Goal: Transaction & Acquisition: Purchase product/service

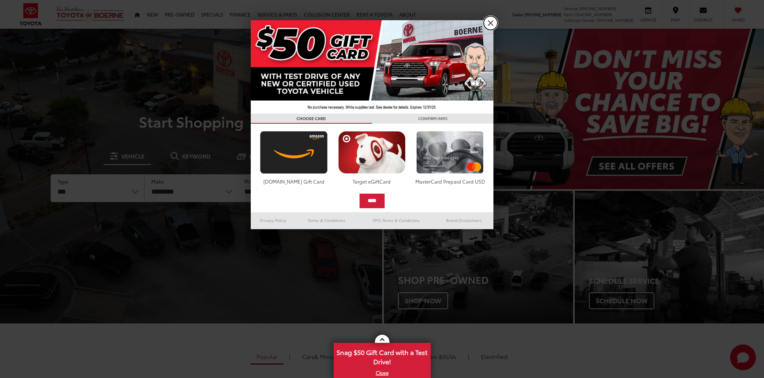
click at [492, 23] on link "X" at bounding box center [491, 23] width 14 height 14
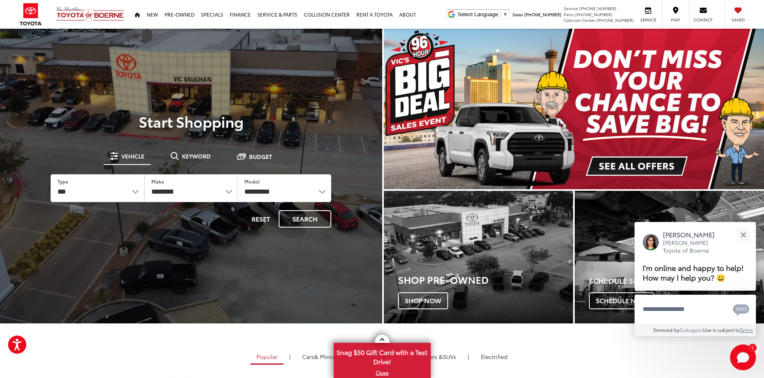
click at [626, 163] on img "carousel slide number 1 of 1" at bounding box center [574, 109] width 381 height 161
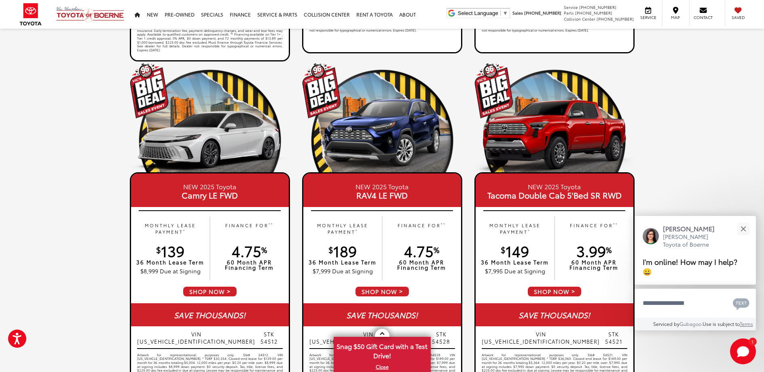
scroll to position [405, 0]
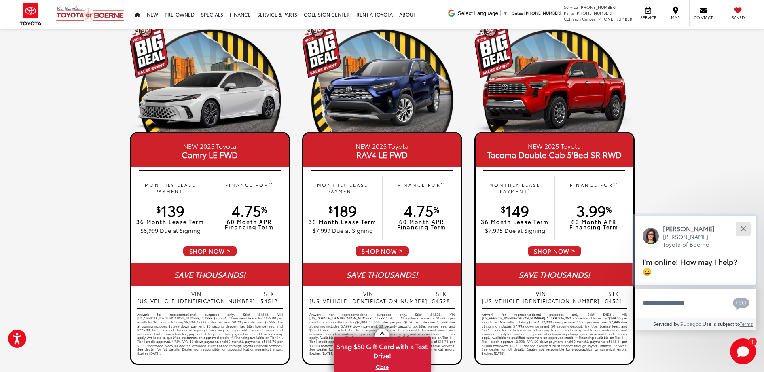
click at [741, 229] on button "Close" at bounding box center [743, 228] width 17 height 17
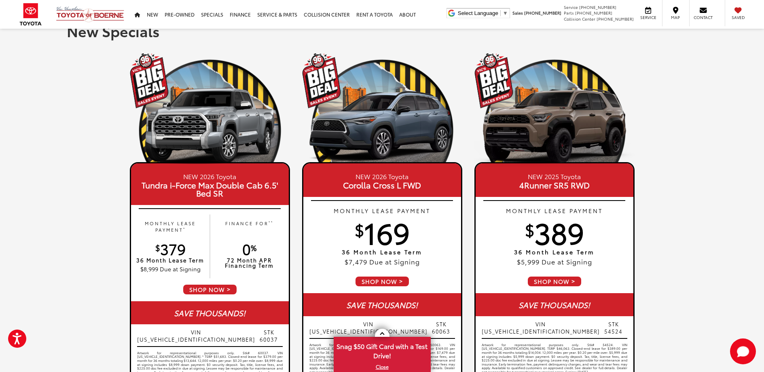
scroll to position [0, 0]
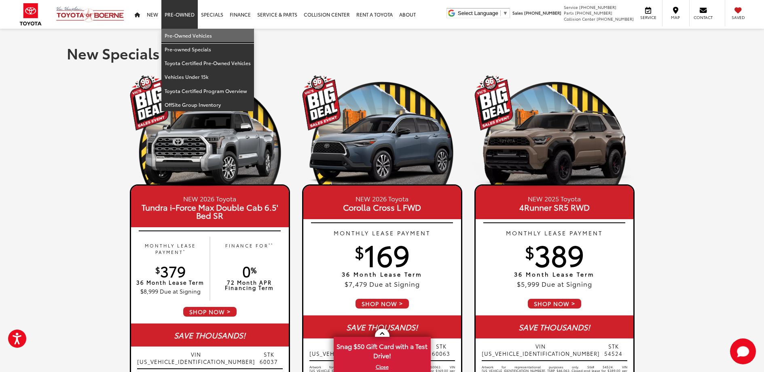
click at [174, 34] on link "Pre-Owned Vehicles" at bounding box center [207, 36] width 93 height 14
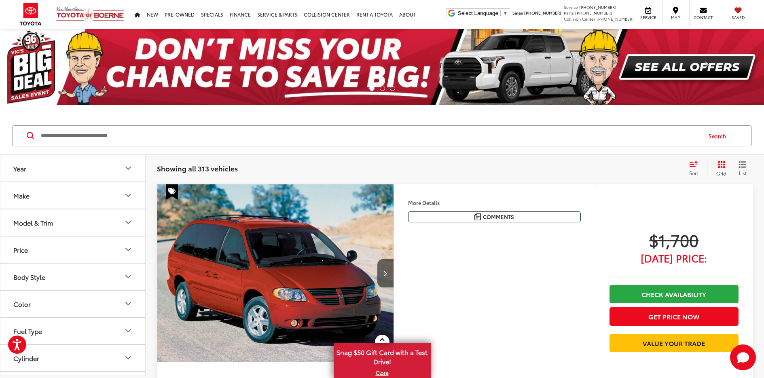
click at [70, 166] on button "Year" at bounding box center [73, 168] width 146 height 26
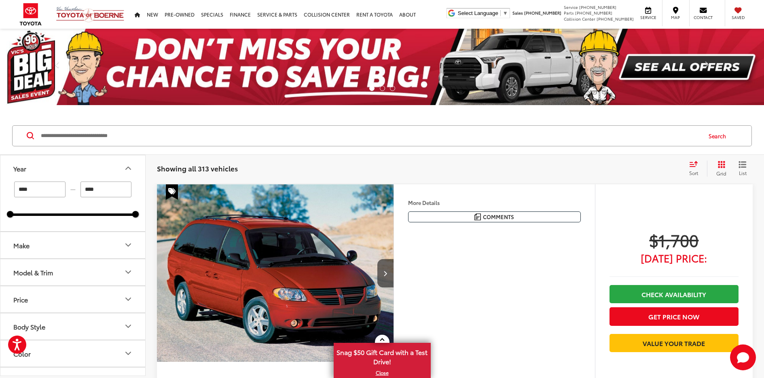
click at [125, 132] on input "Search by Make, Model, or Keyword" at bounding box center [370, 135] width 661 height 19
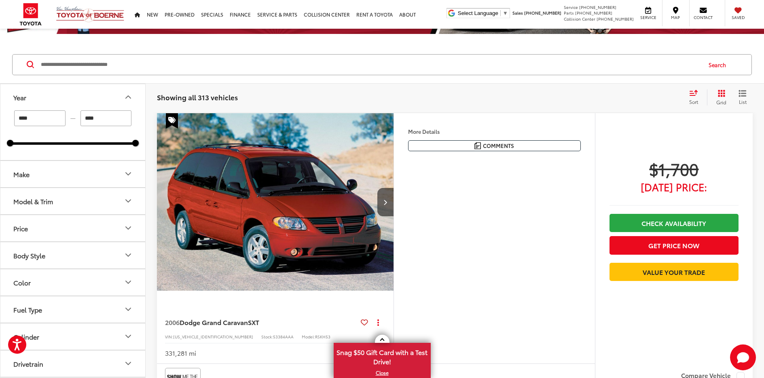
scroll to position [81, 0]
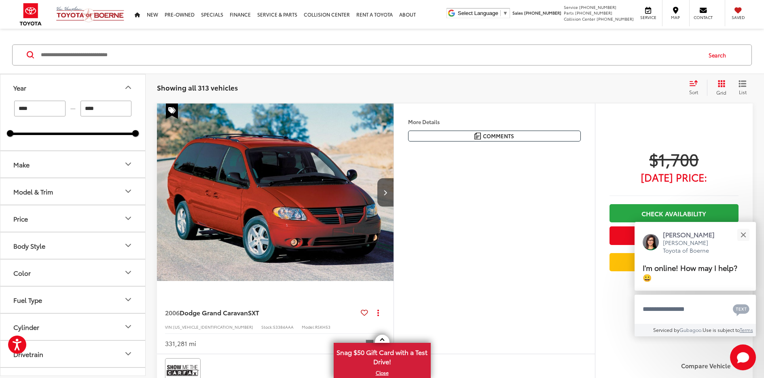
click at [92, 163] on button "Make" at bounding box center [73, 164] width 146 height 26
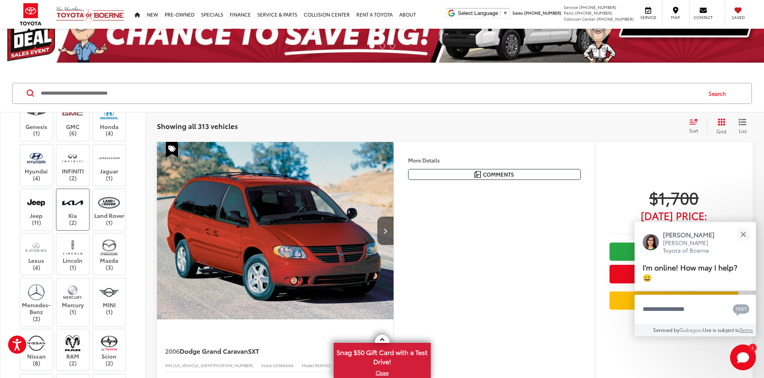
scroll to position [283, 0]
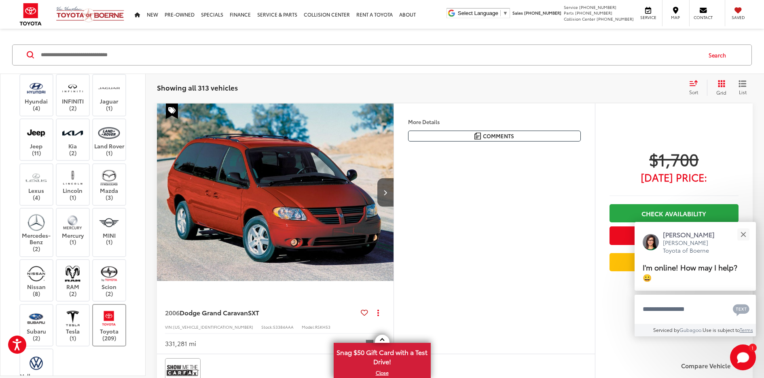
click at [111, 320] on img at bounding box center [109, 318] width 22 height 19
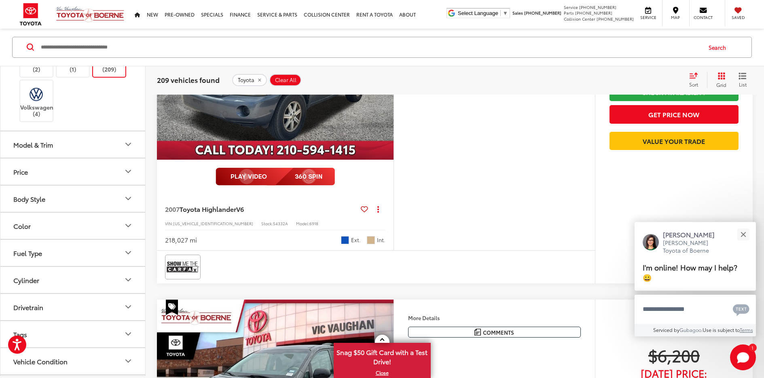
scroll to position [436, 0]
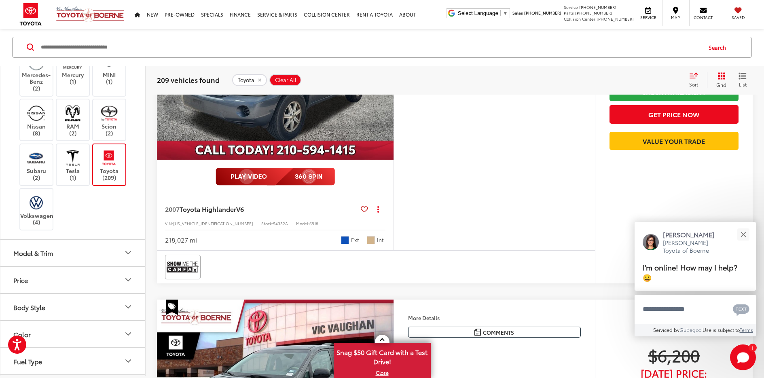
click at [56, 254] on button "Model & Trim" at bounding box center [73, 253] width 146 height 26
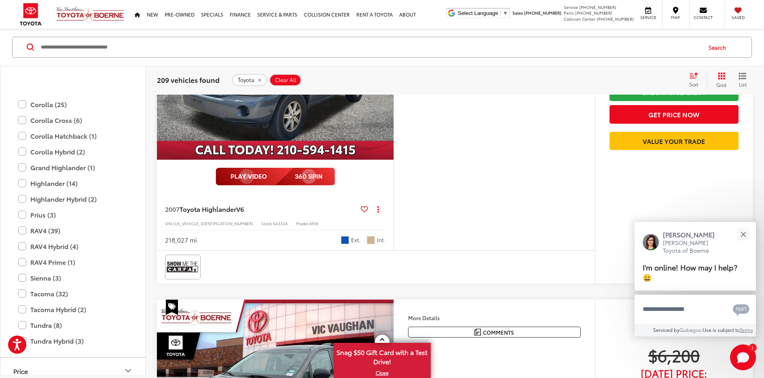
scroll to position [760, 0]
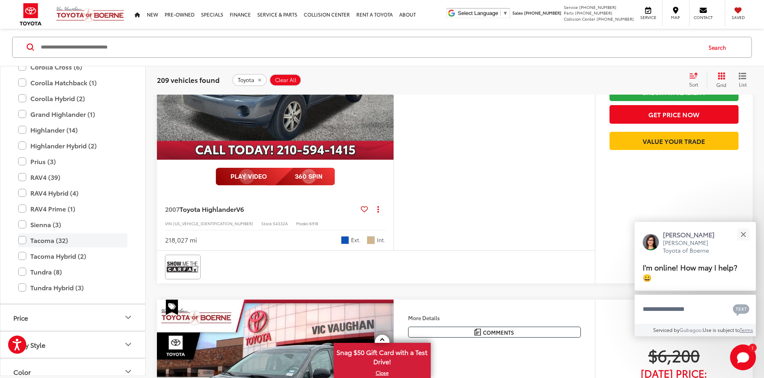
click at [22, 242] on label "Tacoma (32)" at bounding box center [72, 240] width 109 height 14
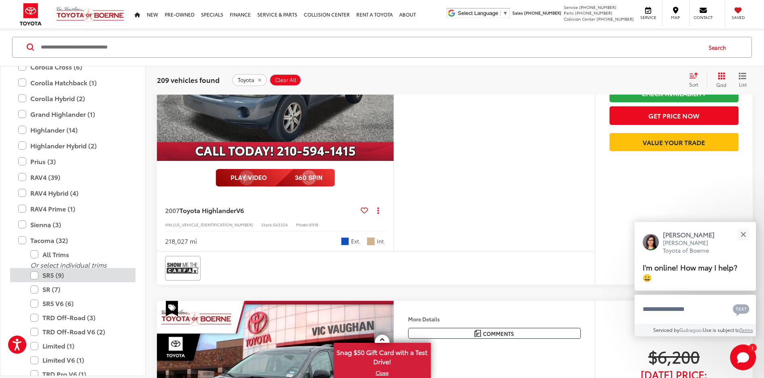
type input "****"
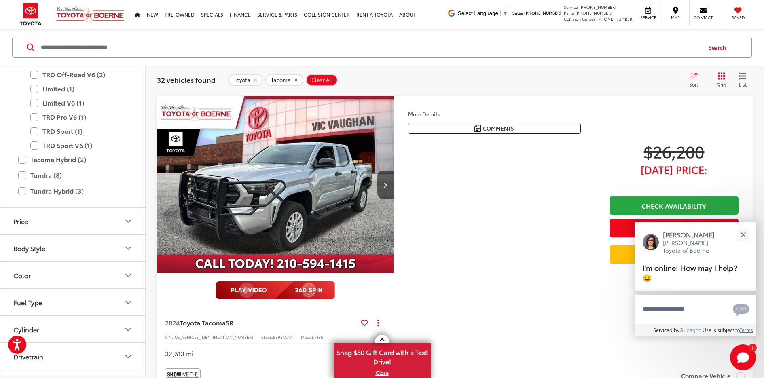
scroll to position [1003, 0]
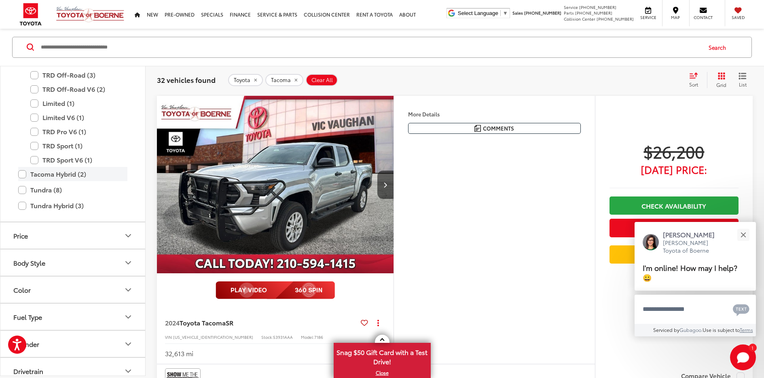
click at [20, 175] on label "Tacoma Hybrid (2)" at bounding box center [72, 175] width 109 height 14
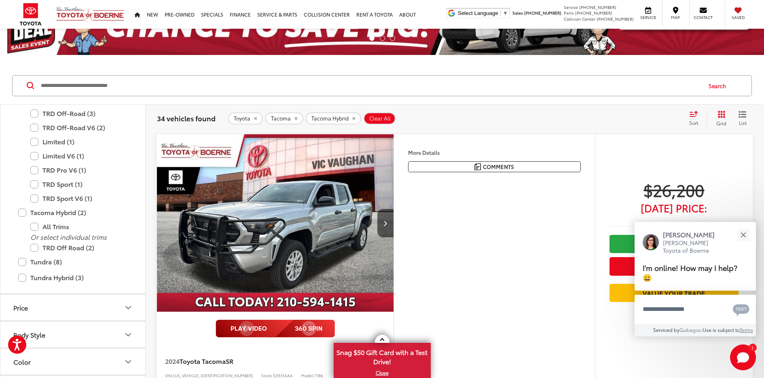
scroll to position [48, 0]
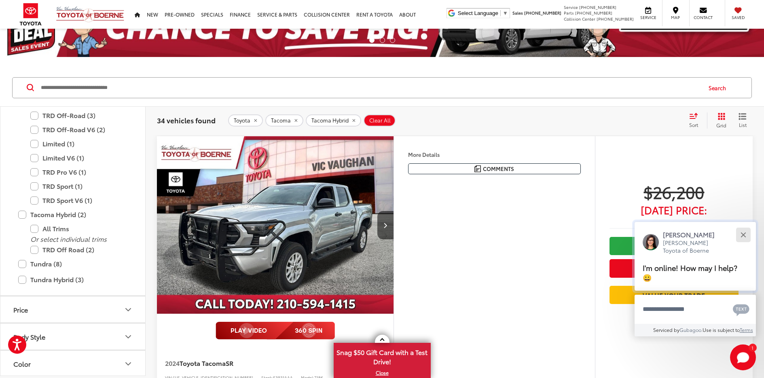
click at [744, 238] on button "Close" at bounding box center [743, 234] width 17 height 17
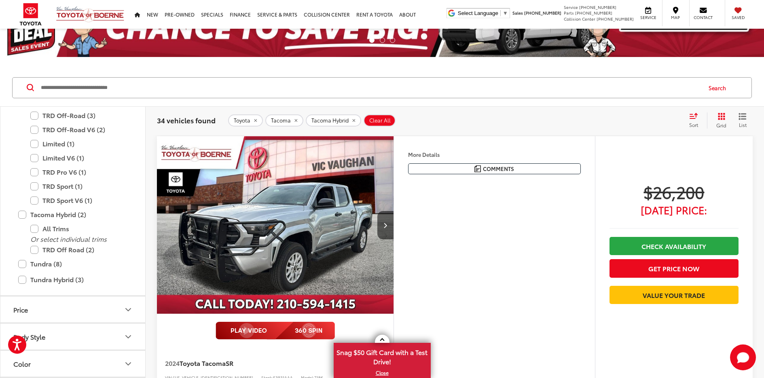
scroll to position [89, 0]
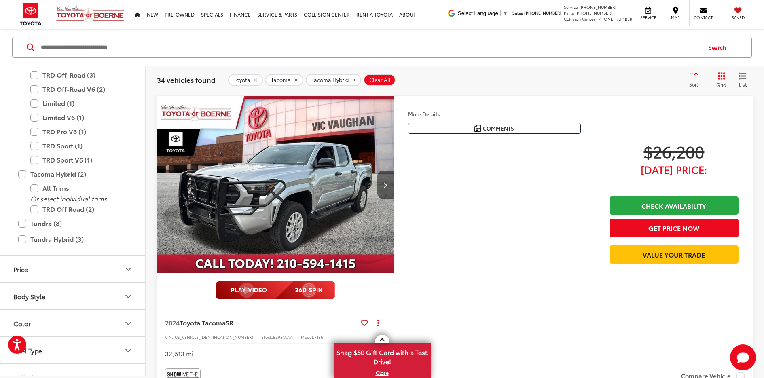
click at [387, 179] on button "Next image" at bounding box center [386, 185] width 16 height 28
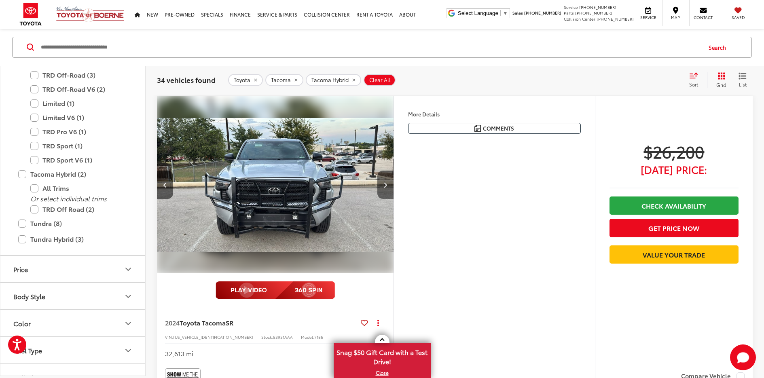
click at [387, 179] on button "Next image" at bounding box center [386, 185] width 16 height 28
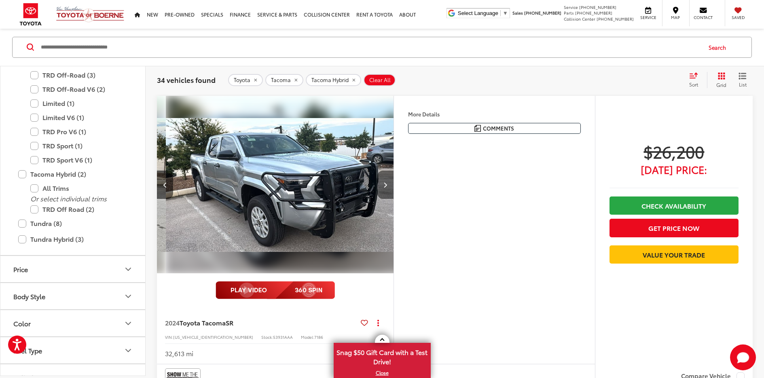
scroll to position [0, 476]
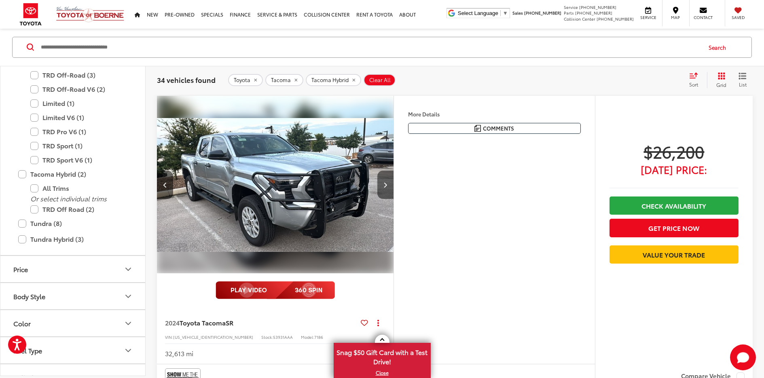
click at [387, 179] on button "Next image" at bounding box center [386, 185] width 16 height 28
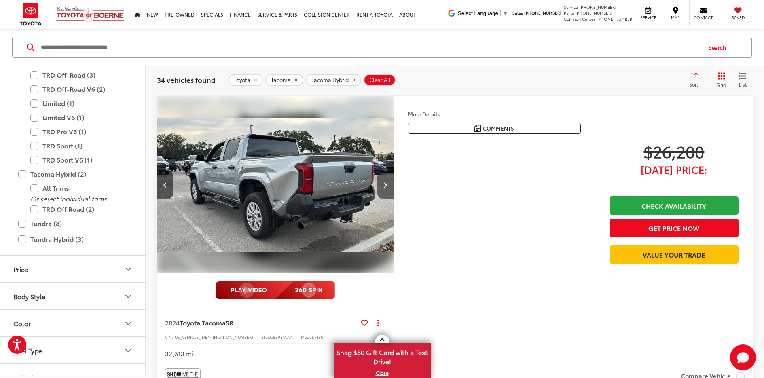
click at [387, 179] on button "Next image" at bounding box center [386, 185] width 16 height 28
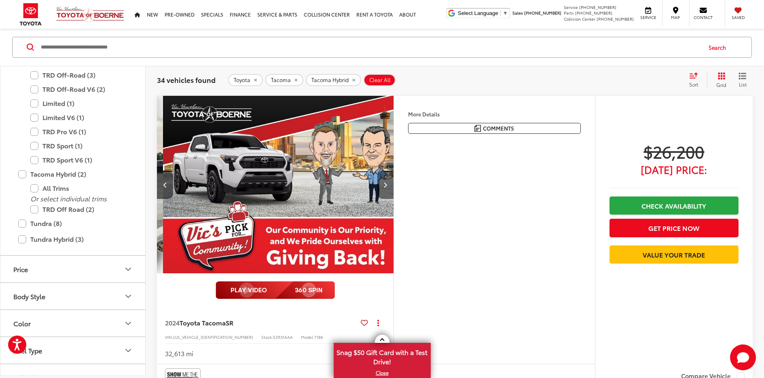
scroll to position [0, 951]
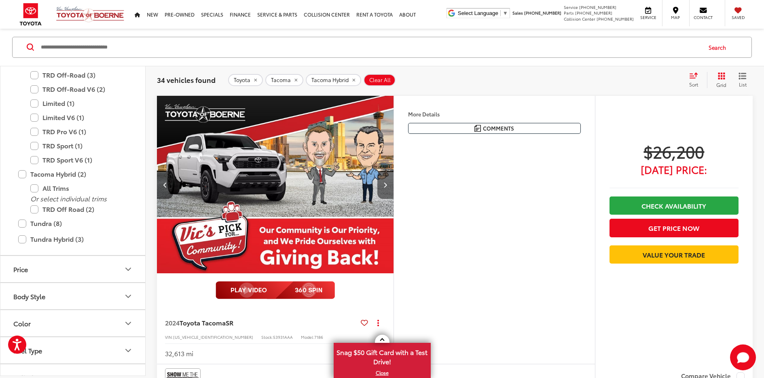
click at [387, 179] on button "Next image" at bounding box center [386, 185] width 16 height 28
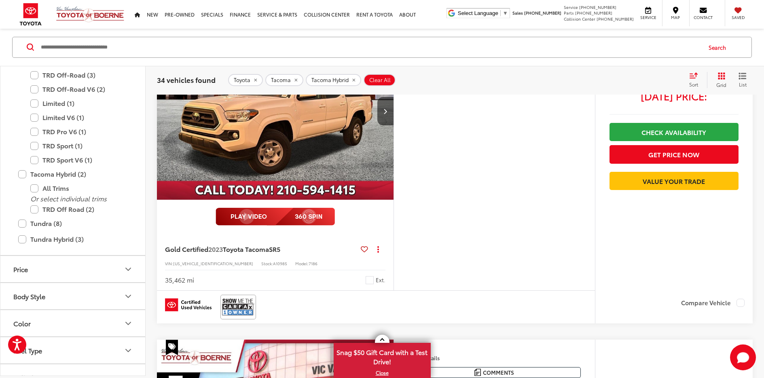
scroll to position [1748, 0]
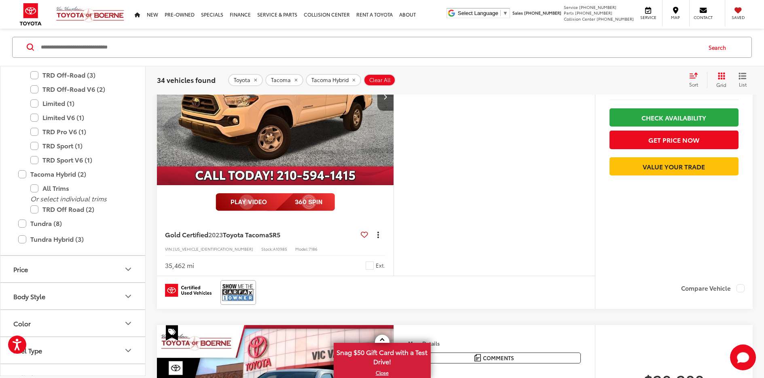
click at [379, 235] on icon "dropdown dots" at bounding box center [379, 235] width 2 height 2
click at [405, 237] on div "More Details Comments Dealer Comments CARFAX One-Owner. 2023 Toyota Tacoma SR5 …" at bounding box center [495, 142] width 202 height 268
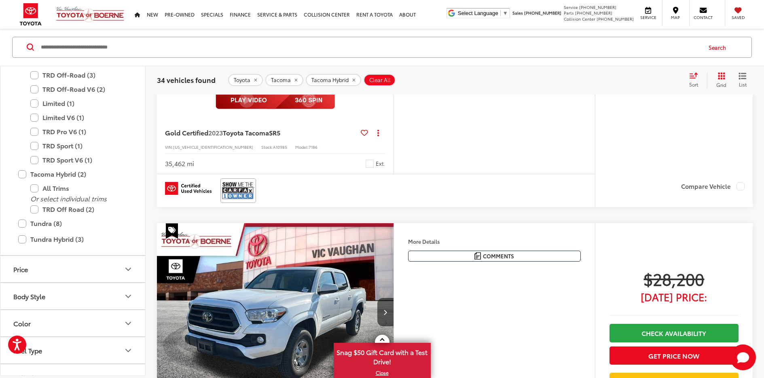
scroll to position [1788, 0]
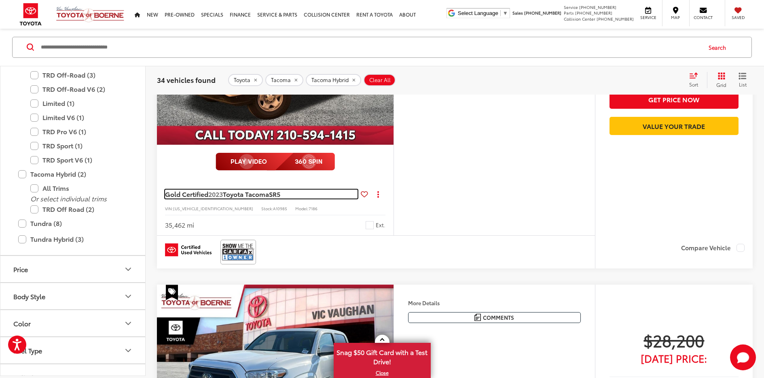
click at [195, 194] on span "Gold Certified" at bounding box center [186, 193] width 43 height 9
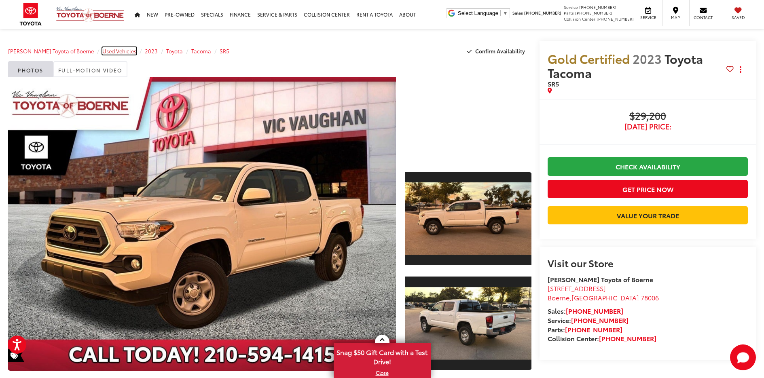
click at [110, 51] on span "Used Vehicles" at bounding box center [119, 50] width 34 height 7
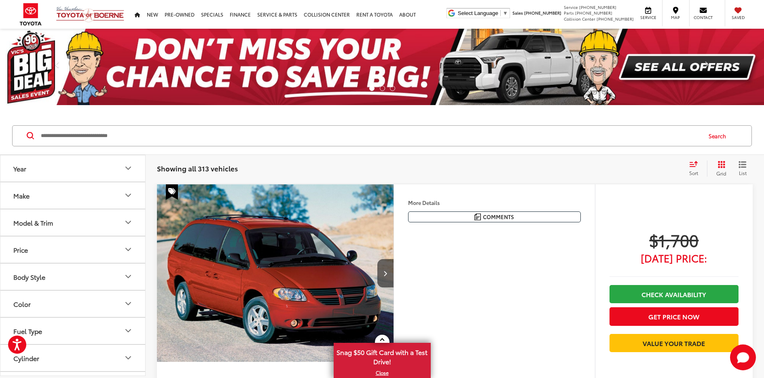
click at [70, 196] on button "Make" at bounding box center [73, 196] width 146 height 26
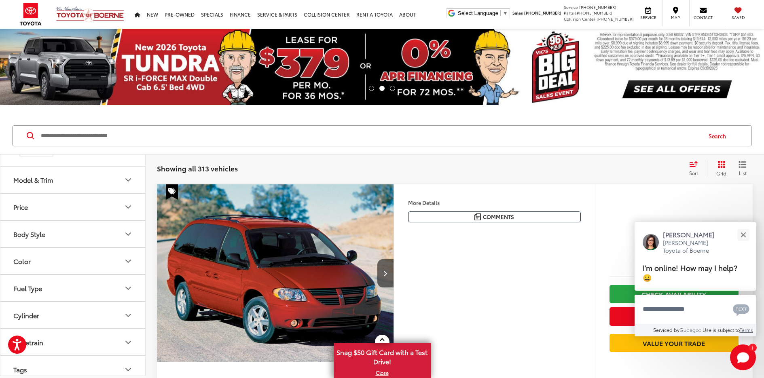
scroll to position [435, 0]
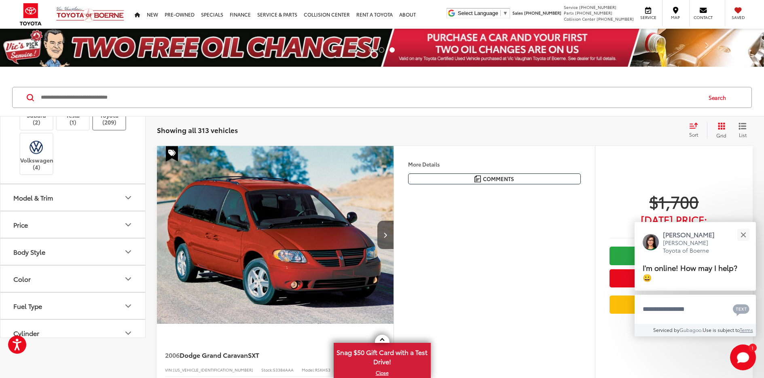
click at [109, 112] on img at bounding box center [109, 112] width 0 height 0
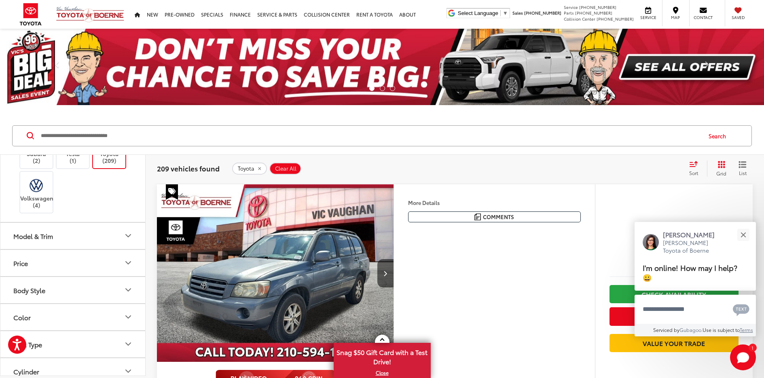
click at [106, 249] on button "Model & Trim" at bounding box center [73, 236] width 146 height 26
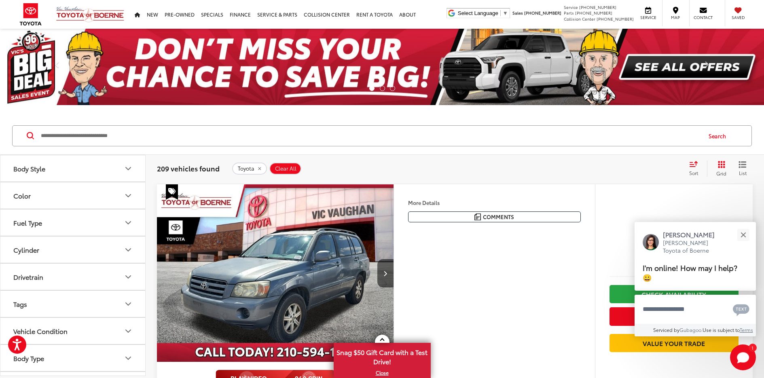
scroll to position [796, 0]
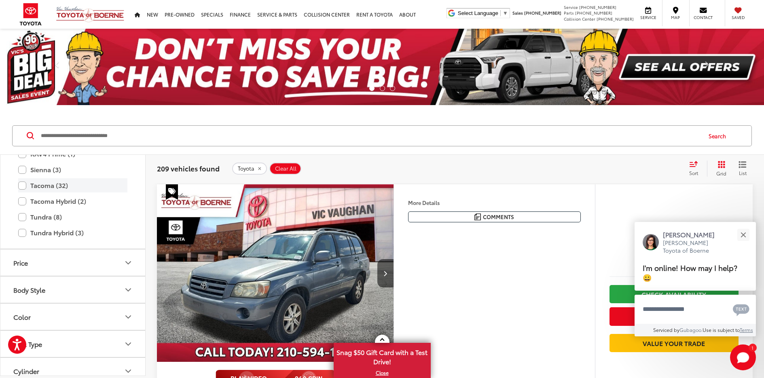
click at [21, 193] on label "Tacoma (32)" at bounding box center [72, 185] width 109 height 14
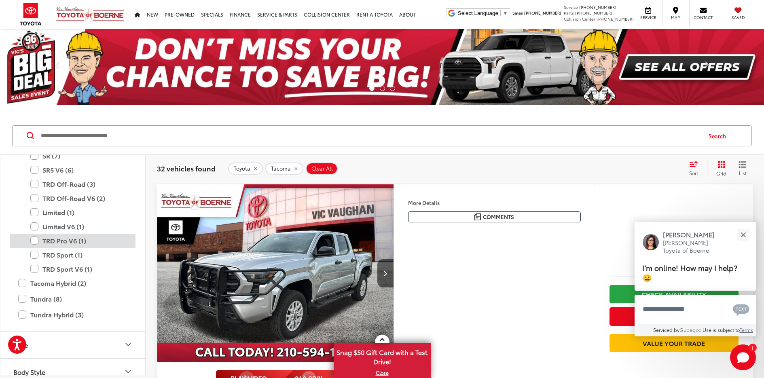
scroll to position [917, 0]
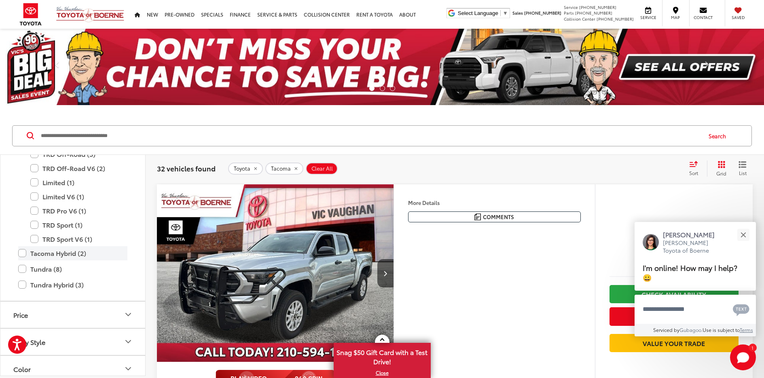
click at [25, 261] on label "Tacoma Hybrid (2)" at bounding box center [72, 253] width 109 height 14
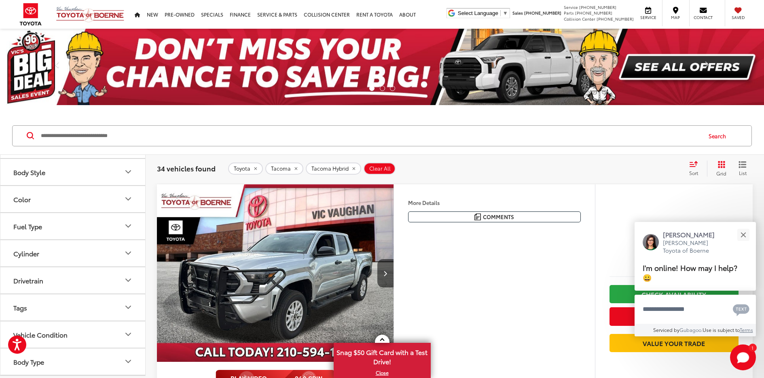
scroll to position [966, 0]
click at [65, 240] on button "Cylinder" at bounding box center [73, 227] width 146 height 26
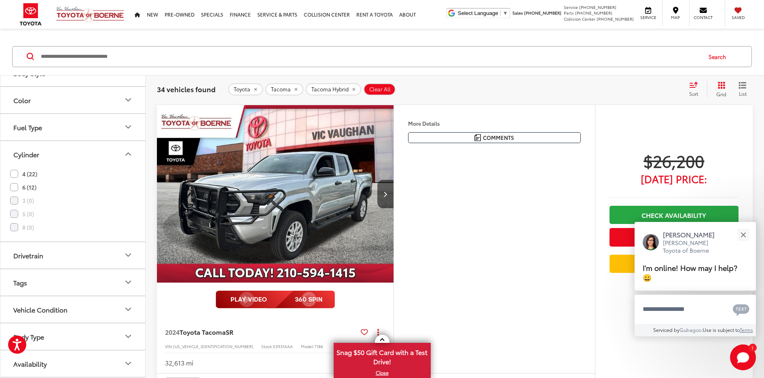
scroll to position [81, 0]
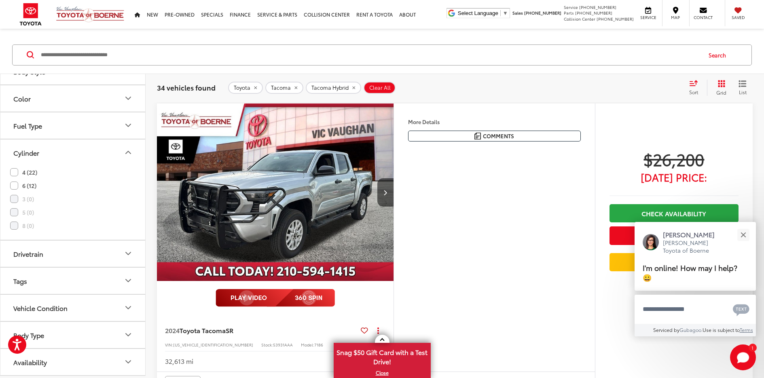
click at [106, 267] on button "Drivetrain" at bounding box center [73, 254] width 146 height 26
click at [13, 261] on label "4WD (12)" at bounding box center [28, 254] width 36 height 13
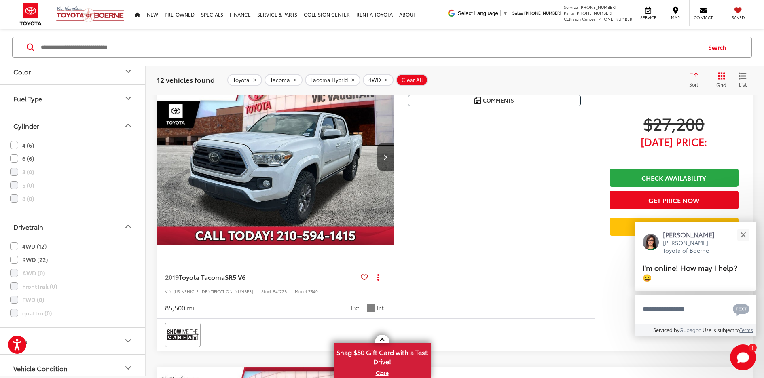
scroll to position [121, 0]
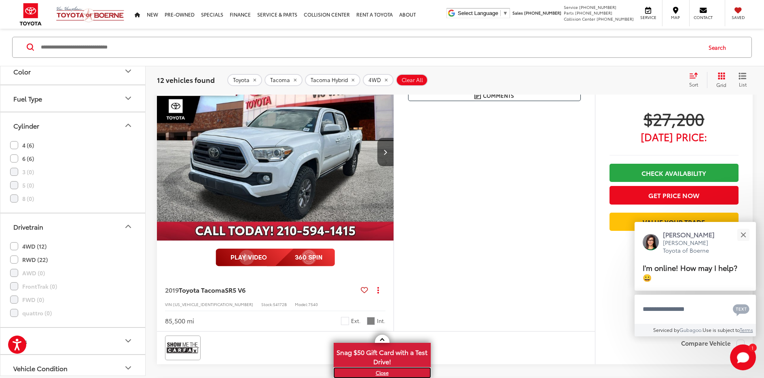
click at [381, 374] on link "X" at bounding box center [383, 373] width 96 height 9
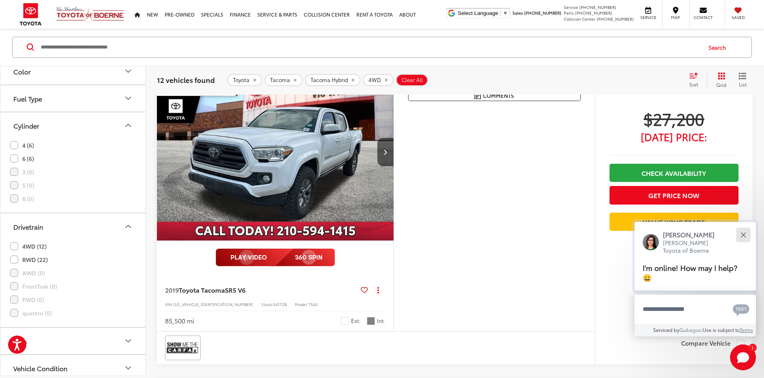
click at [745, 235] on button "Close" at bounding box center [743, 234] width 17 height 17
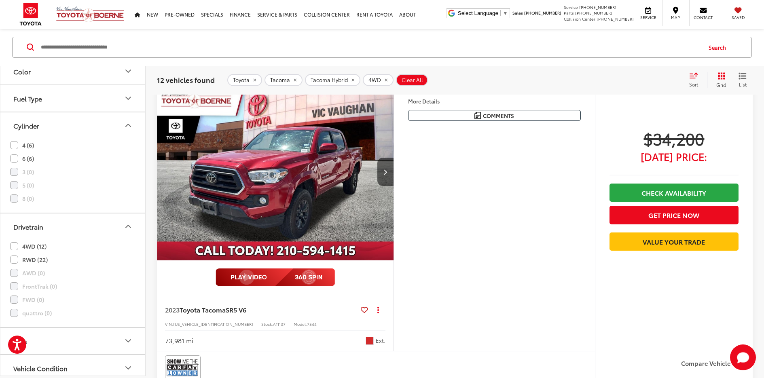
scroll to position [405, 0]
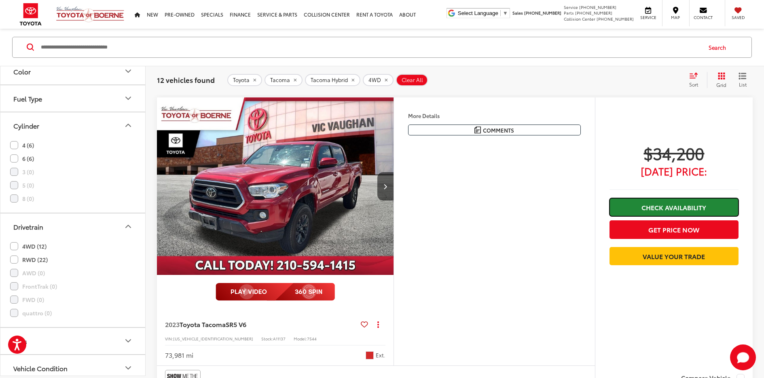
click at [660, 204] on link "Check Availability" at bounding box center [674, 207] width 129 height 18
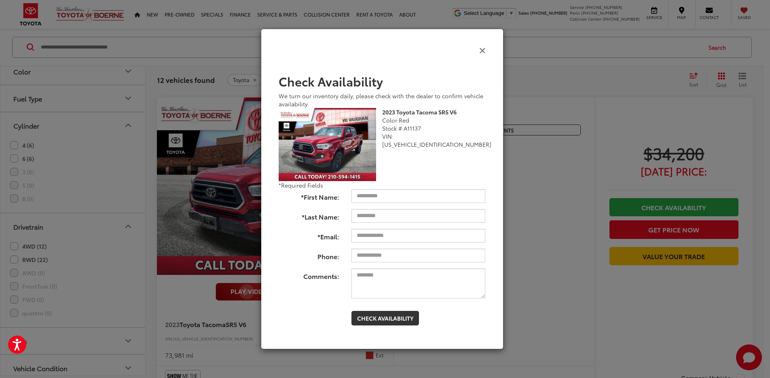
click at [485, 50] on icon "Close" at bounding box center [483, 50] width 6 height 8
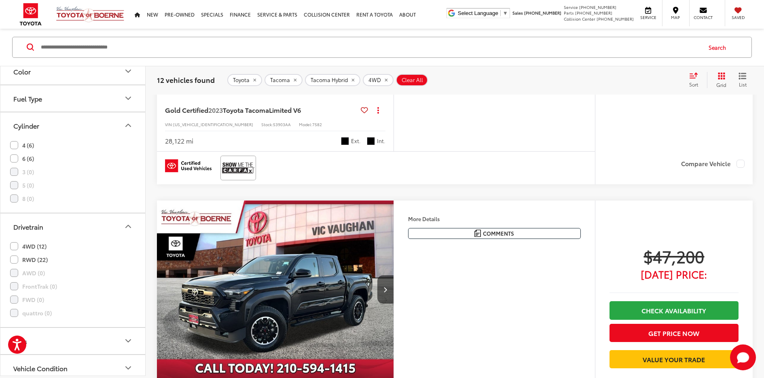
scroll to position [3237, 0]
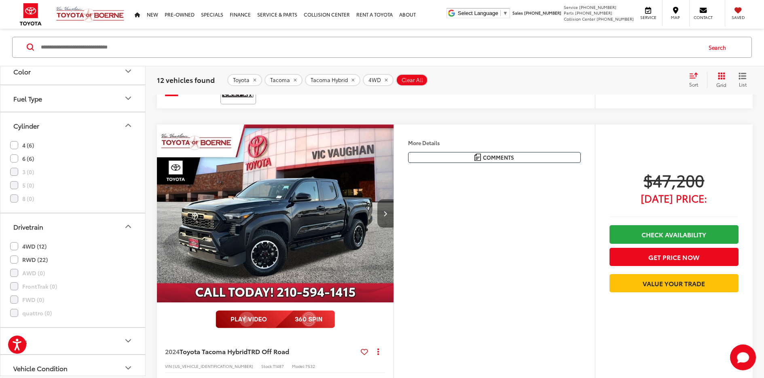
click at [383, 209] on button "Next image" at bounding box center [386, 214] width 16 height 28
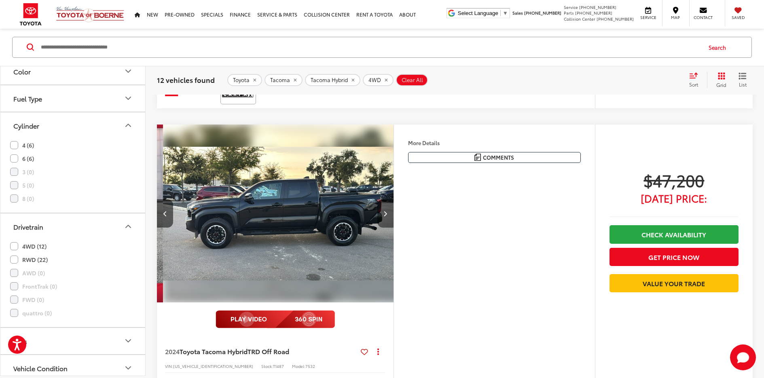
scroll to position [0, 238]
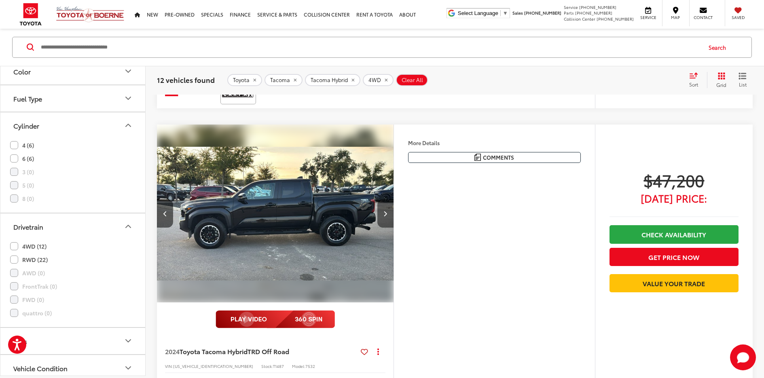
click at [383, 209] on button "Next image" at bounding box center [386, 214] width 16 height 28
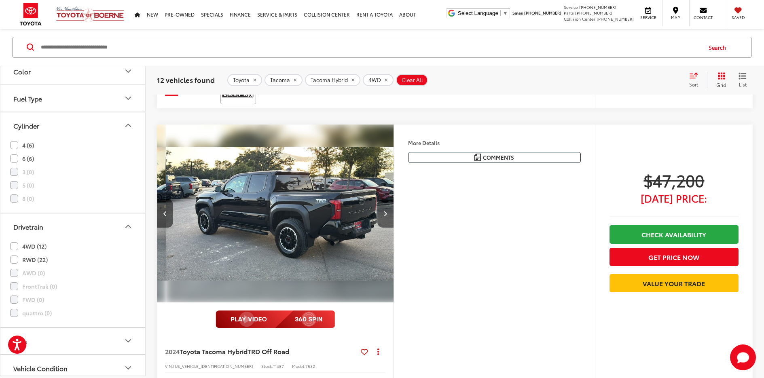
scroll to position [0, 476]
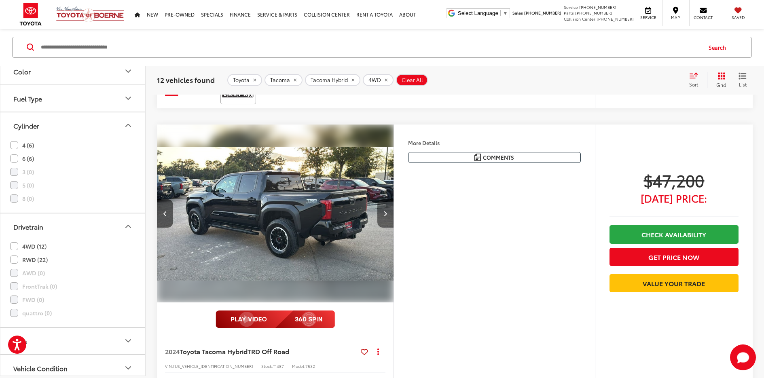
click at [383, 209] on button "Next image" at bounding box center [386, 214] width 16 height 28
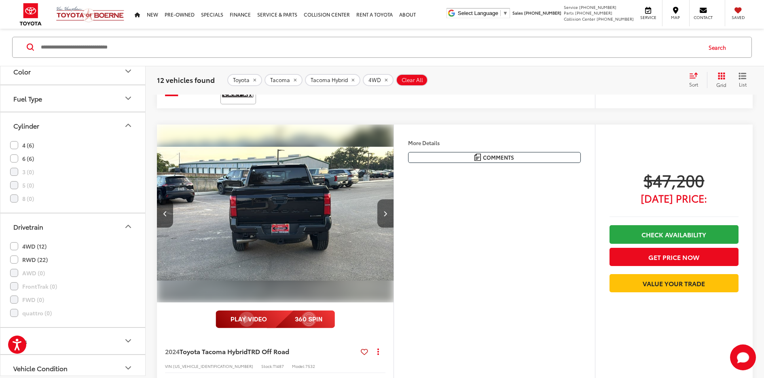
click at [383, 209] on button "Next image" at bounding box center [386, 214] width 16 height 28
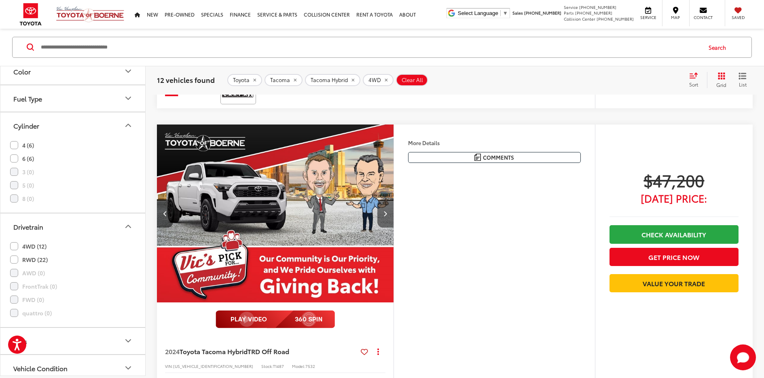
click at [383, 209] on button "Next image" at bounding box center [386, 214] width 16 height 28
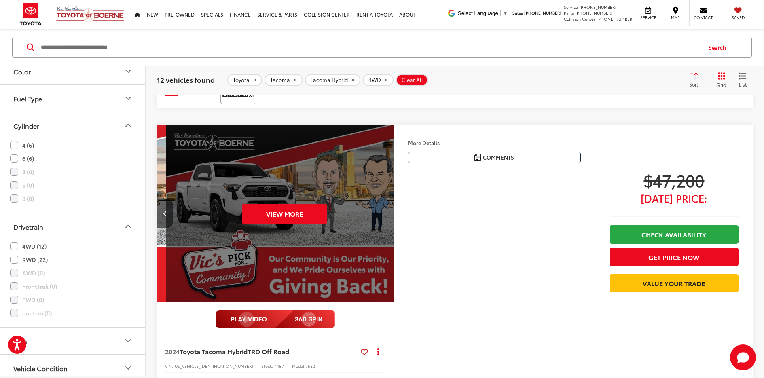
scroll to position [0, 1189]
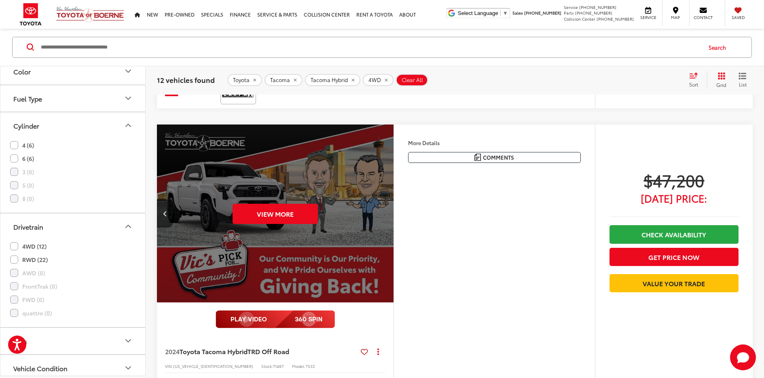
click at [383, 209] on div "View More" at bounding box center [276, 214] width 238 height 178
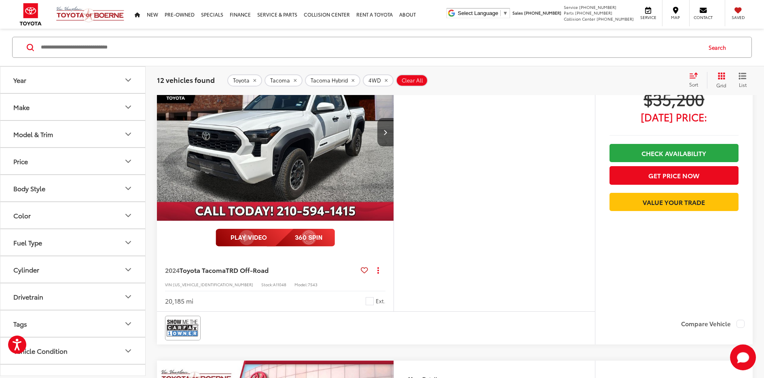
scroll to position [777, 0]
click at [378, 270] on icon "dropdown dots" at bounding box center [379, 271] width 2 height 2
click at [353, 220] on img "2024 Toyota Tacoma TRD Off-Road 0" at bounding box center [276, 132] width 238 height 178
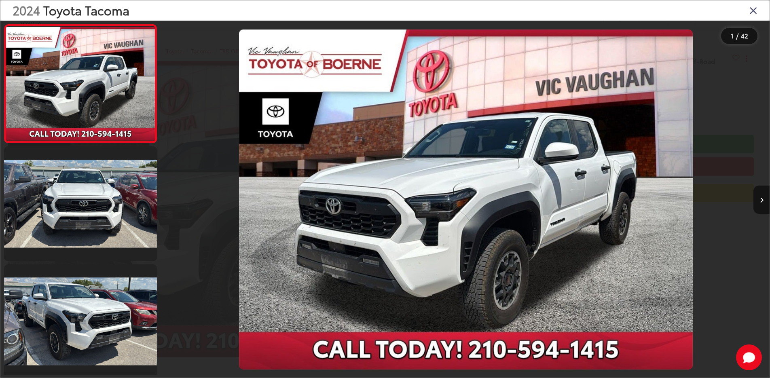
click at [755, 13] on icon "Close gallery" at bounding box center [754, 10] width 8 height 11
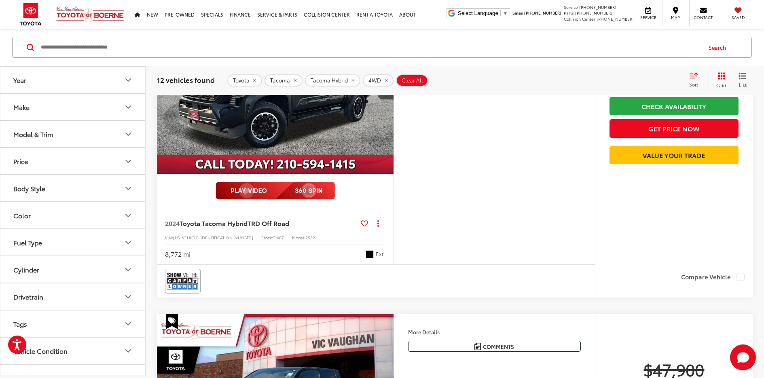
scroll to position [3285, 0]
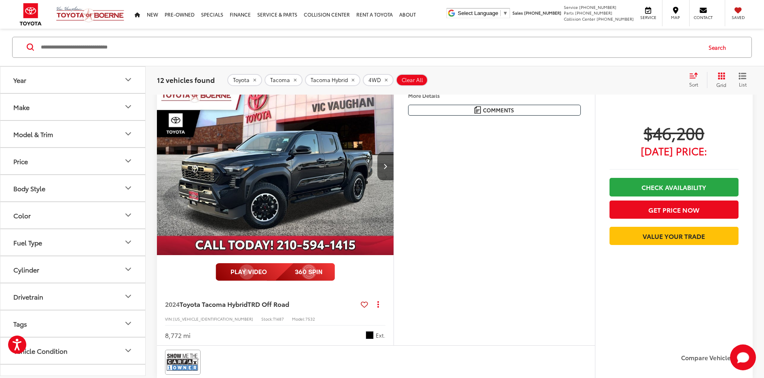
click at [333, 158] on img "2024 Toyota Tacoma Hybrid TRD Off Road 0" at bounding box center [276, 166] width 238 height 178
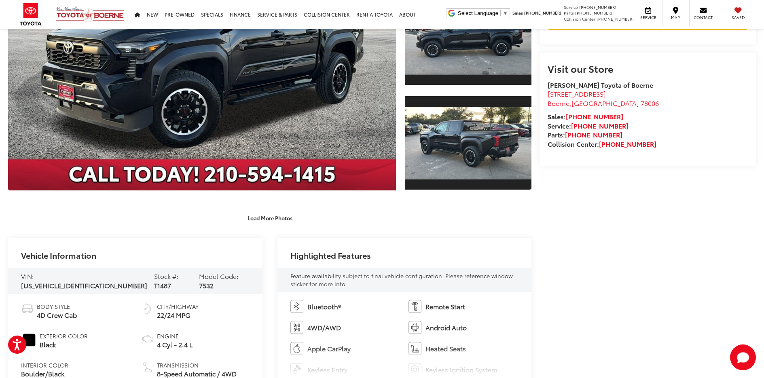
scroll to position [121, 0]
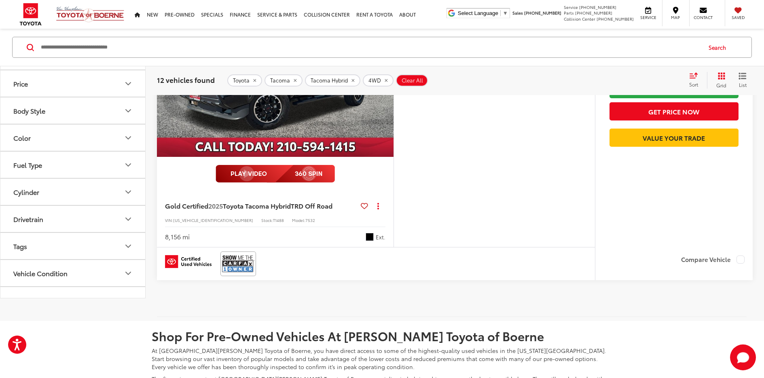
scroll to position [3625, 0]
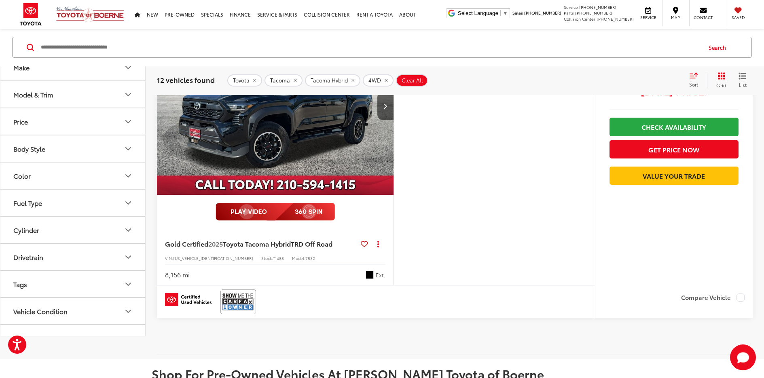
click at [285, 118] on img "2025 Toyota Tacoma Hybrid TRD Off Road 0" at bounding box center [276, 106] width 238 height 178
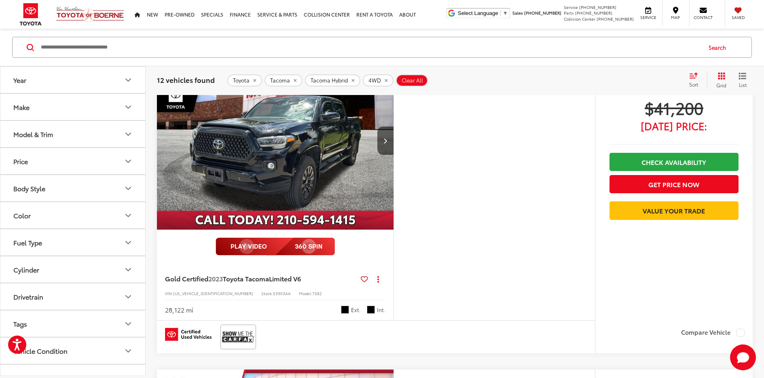
scroll to position [2916, 0]
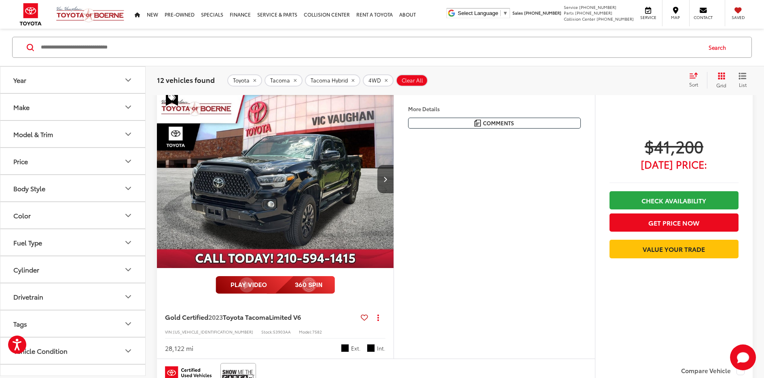
drag, startPoint x: 248, startPoint y: 194, endPoint x: 375, endPoint y: 237, distance: 133.9
click at [248, 194] on img "2023 Toyota Tacoma Limited V6 0" at bounding box center [276, 180] width 238 height 178
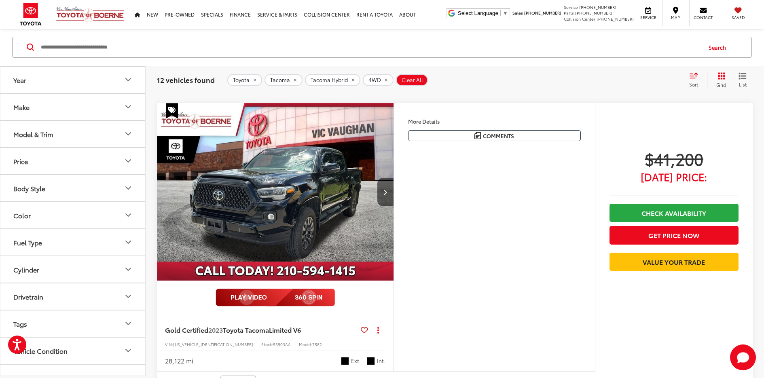
scroll to position [2979, 0]
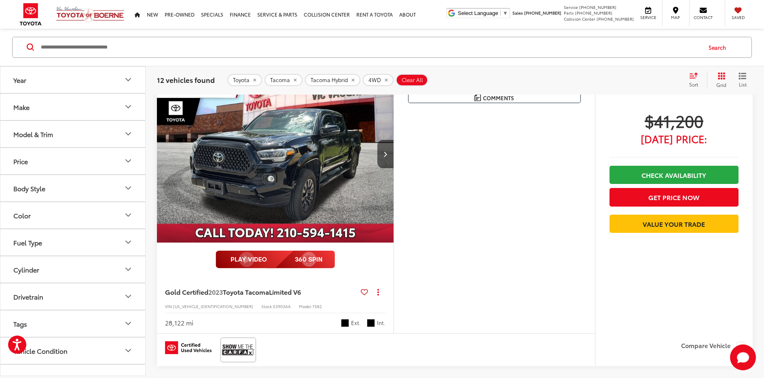
click at [289, 165] on img "2023 Toyota Tacoma Limited V6 0" at bounding box center [276, 154] width 238 height 178
